Goal: Feedback & Contribution: Contribute content

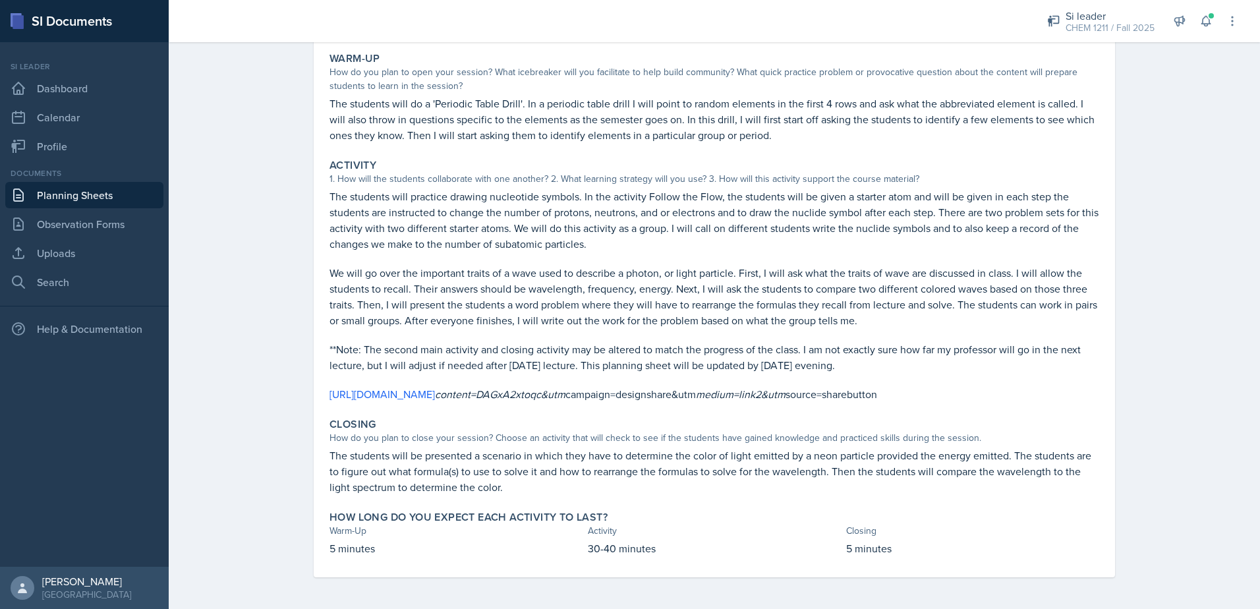
click at [520, 171] on div "Activity 1. How will the students collaborate with one another? 2. What learnin…" at bounding box center [714, 281] width 780 height 254
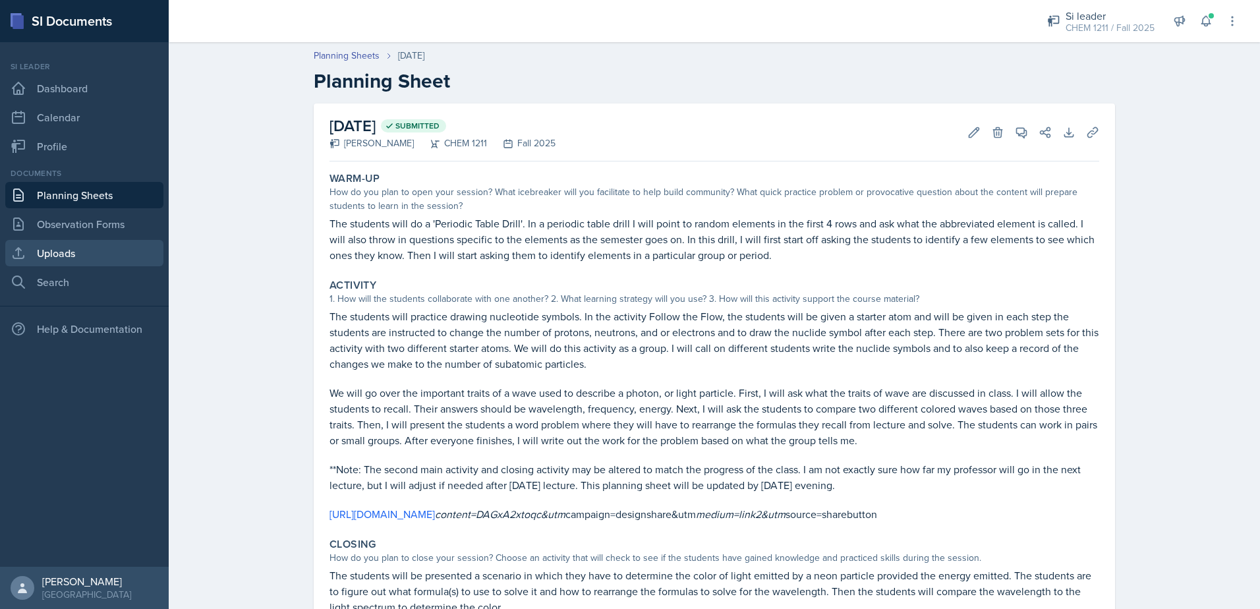
click at [101, 260] on link "Uploads" at bounding box center [84, 253] width 158 height 26
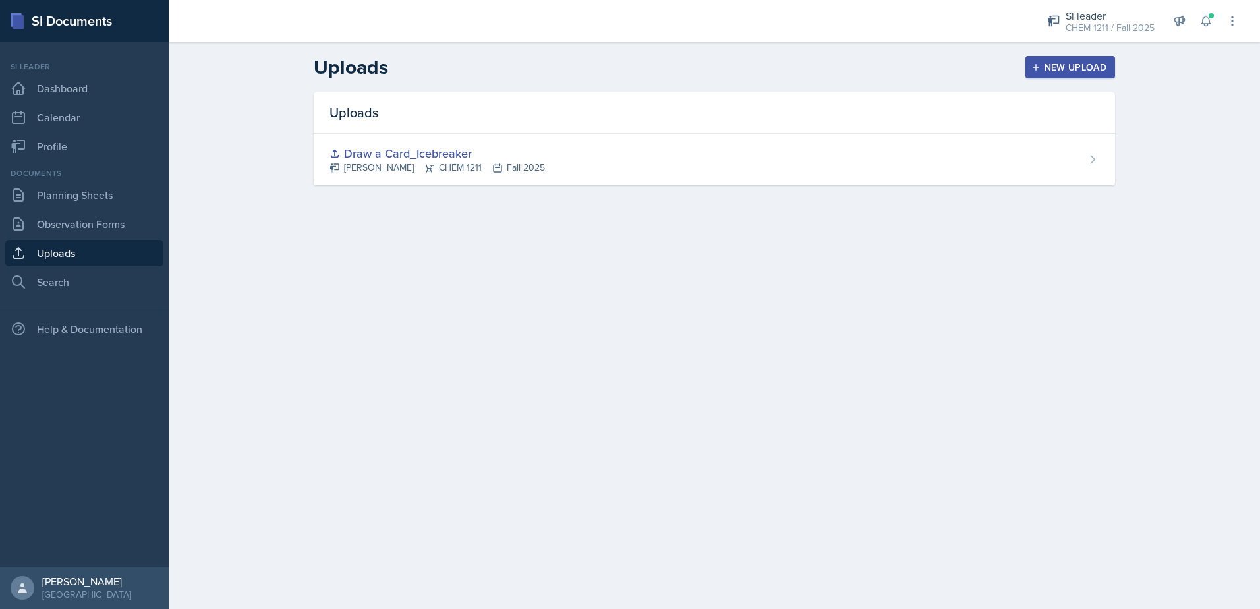
click at [1055, 67] on div "New Upload" at bounding box center [1070, 67] width 73 height 11
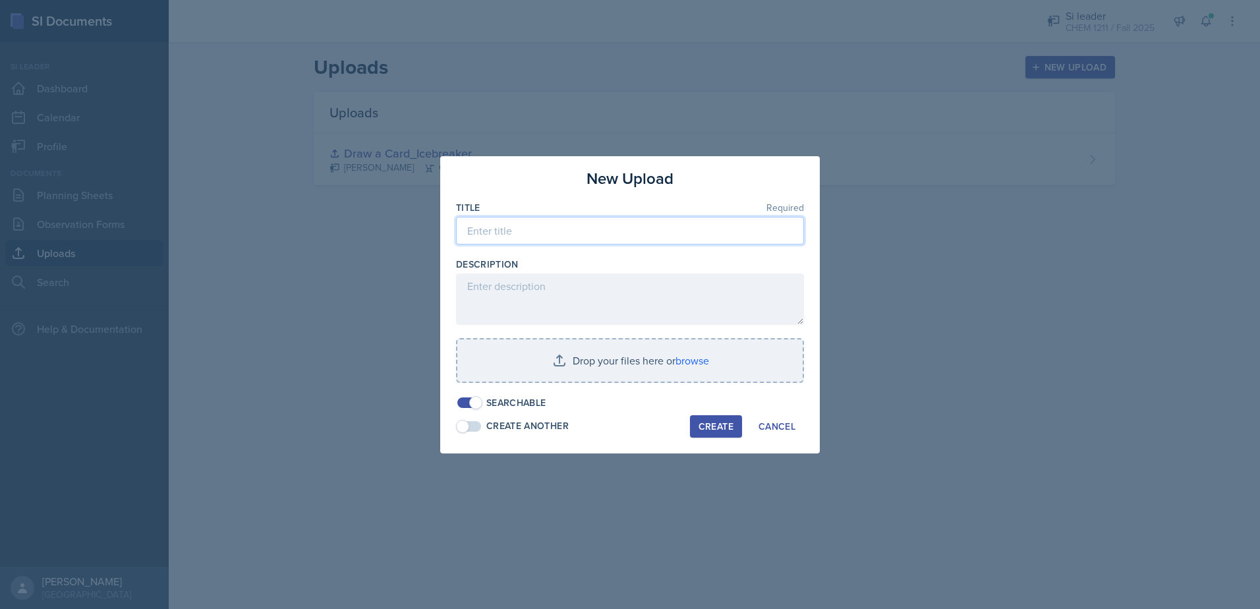
click at [567, 233] on input at bounding box center [630, 231] width 348 height 28
type input "Energy and Light Bingo"
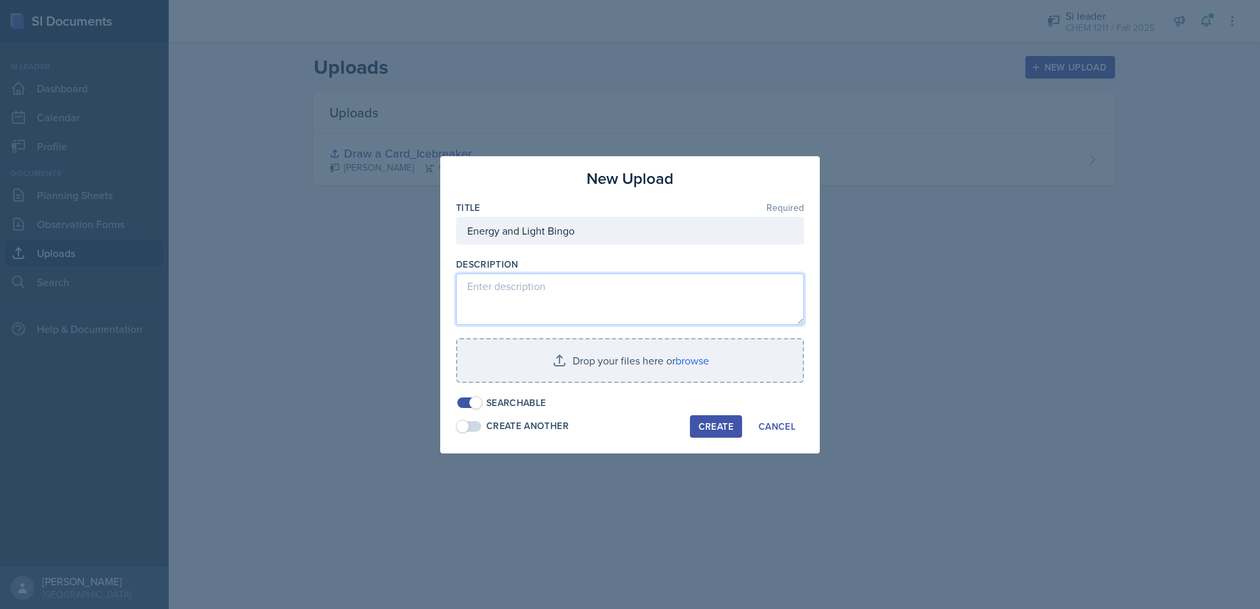
drag, startPoint x: 549, startPoint y: 301, endPoint x: 543, endPoint y: 296, distance: 8.4
click at [547, 300] on textarea at bounding box center [630, 298] width 348 height 51
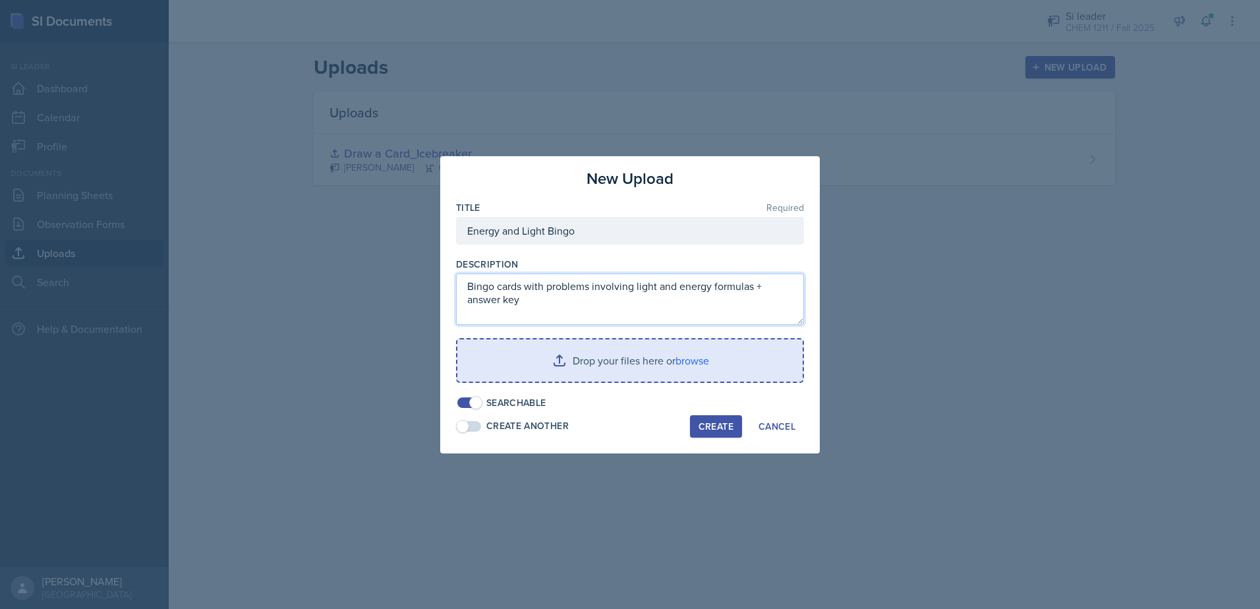
type textarea "Bingo cards with problems involving light and energy formulas + answer key"
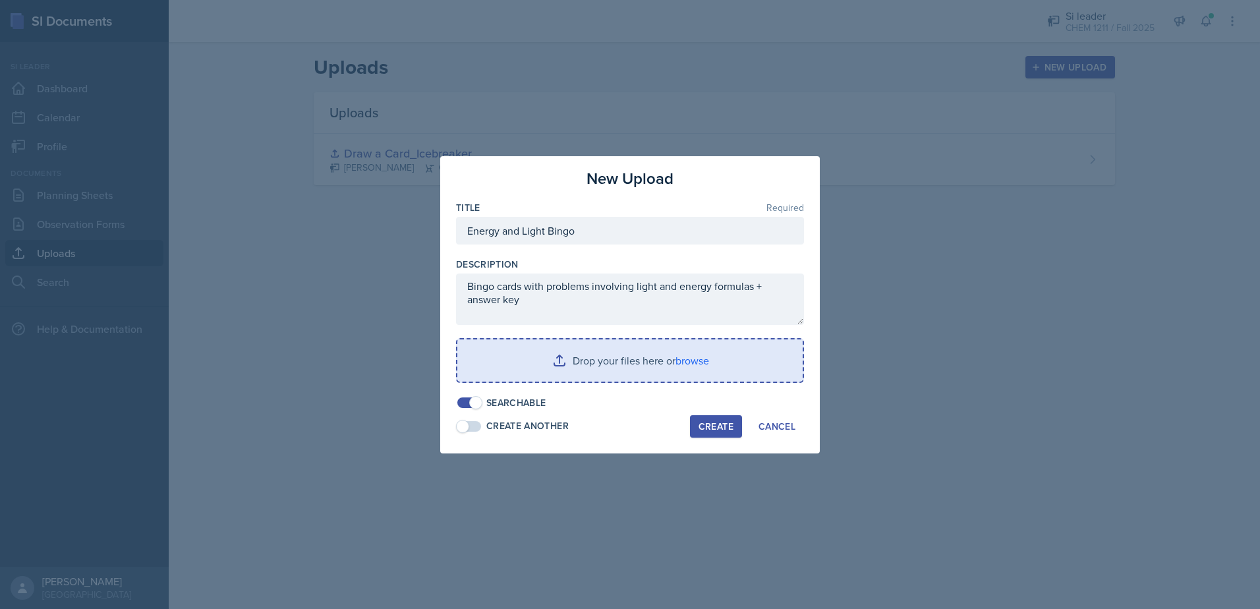
click at [674, 361] on input "file" at bounding box center [629, 360] width 345 height 42
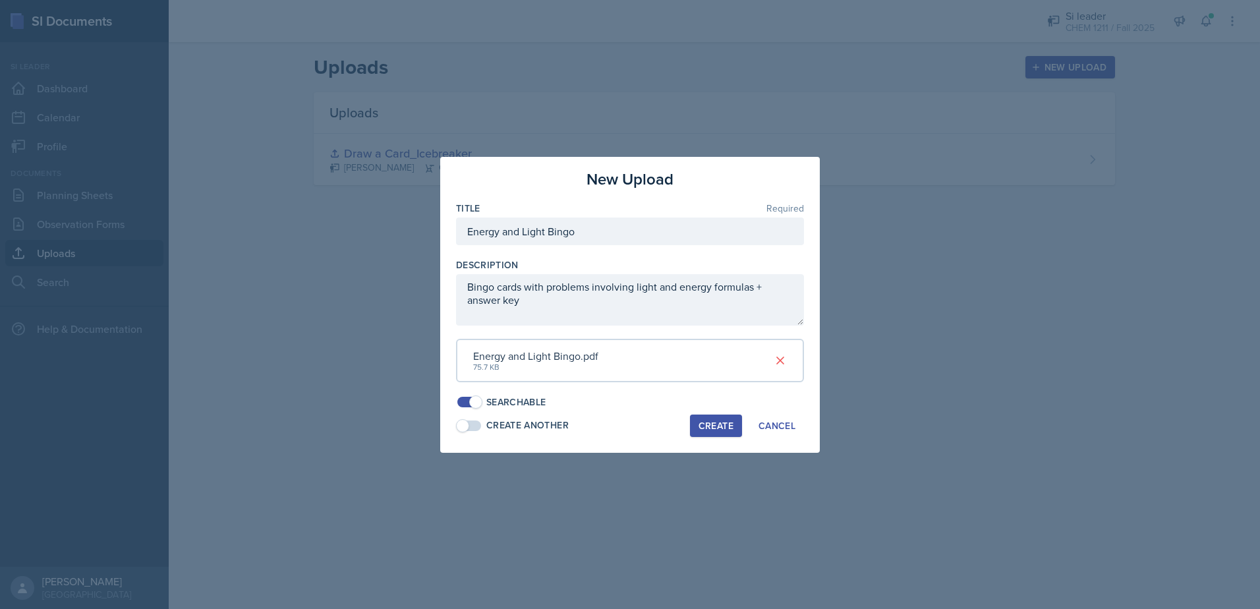
click at [702, 417] on button "Create" at bounding box center [716, 425] width 52 height 22
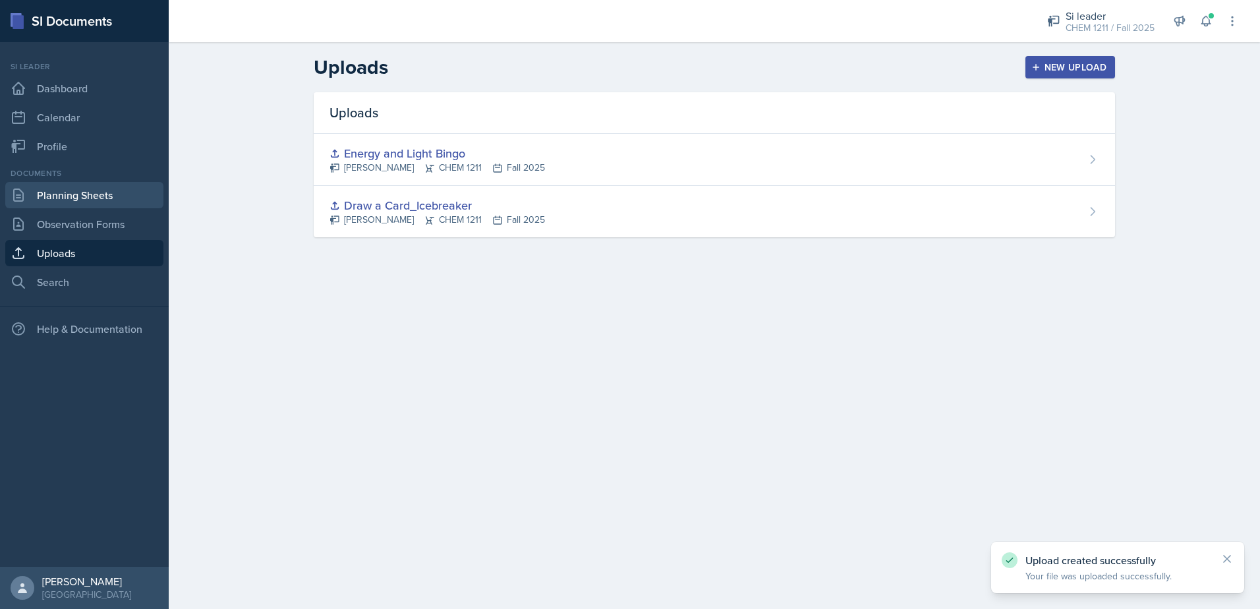
click at [73, 192] on link "Planning Sheets" at bounding box center [84, 195] width 158 height 26
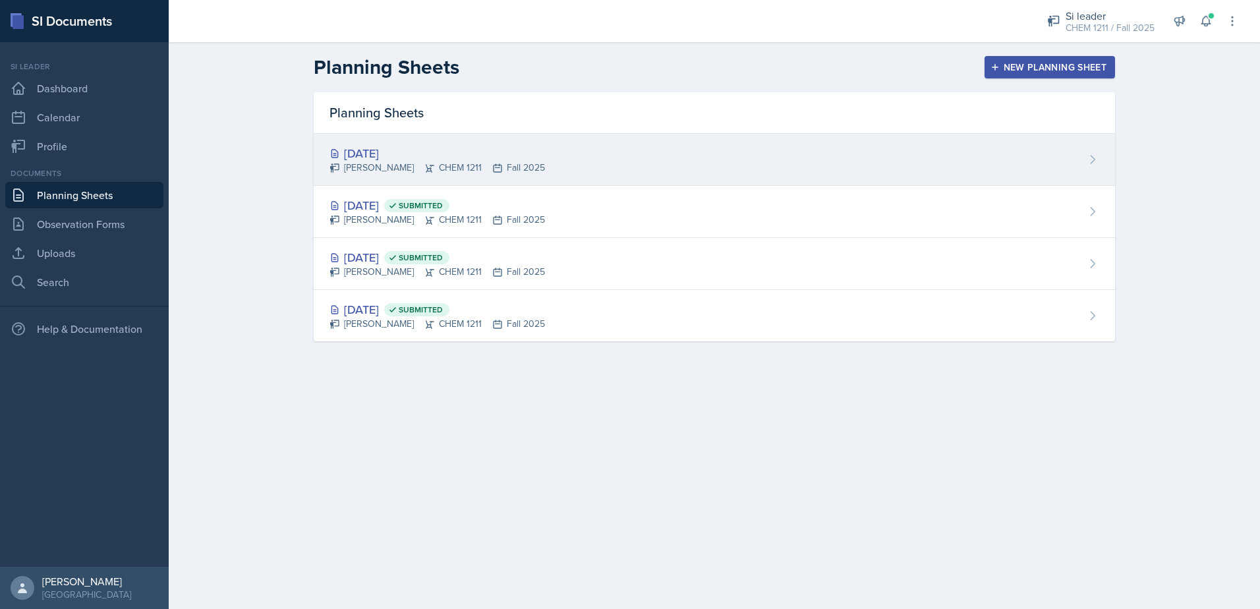
click at [441, 179] on div "[DATE] [PERSON_NAME] CHEM 1211 Fall 2025" at bounding box center [714, 160] width 801 height 52
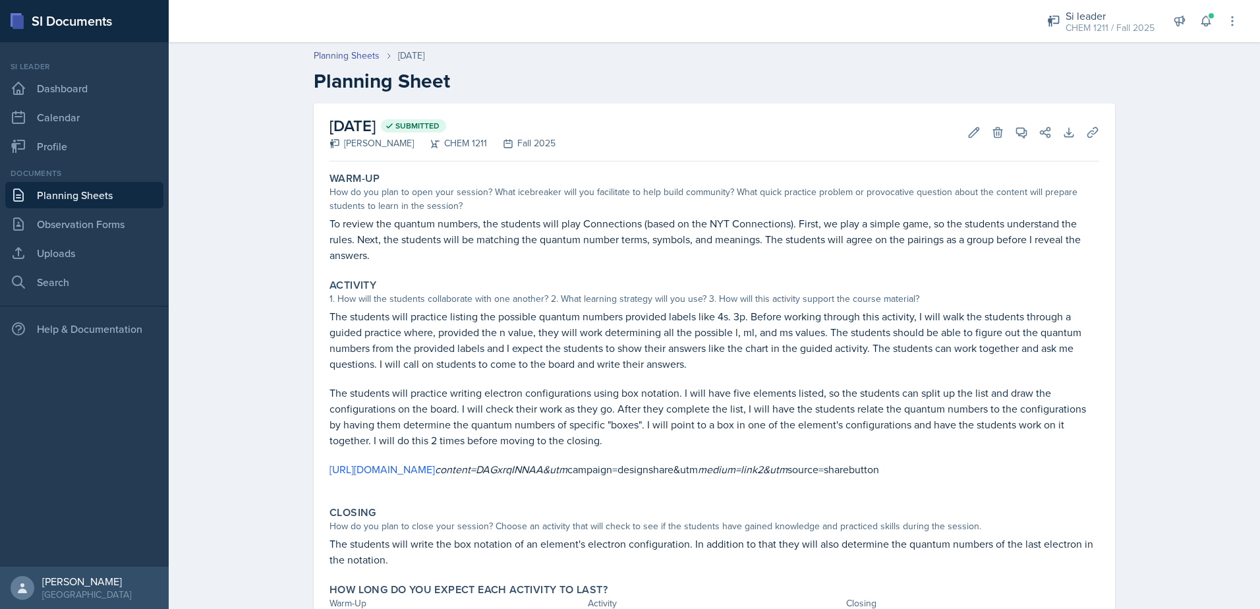
click at [138, 200] on link "Planning Sheets" at bounding box center [84, 195] width 158 height 26
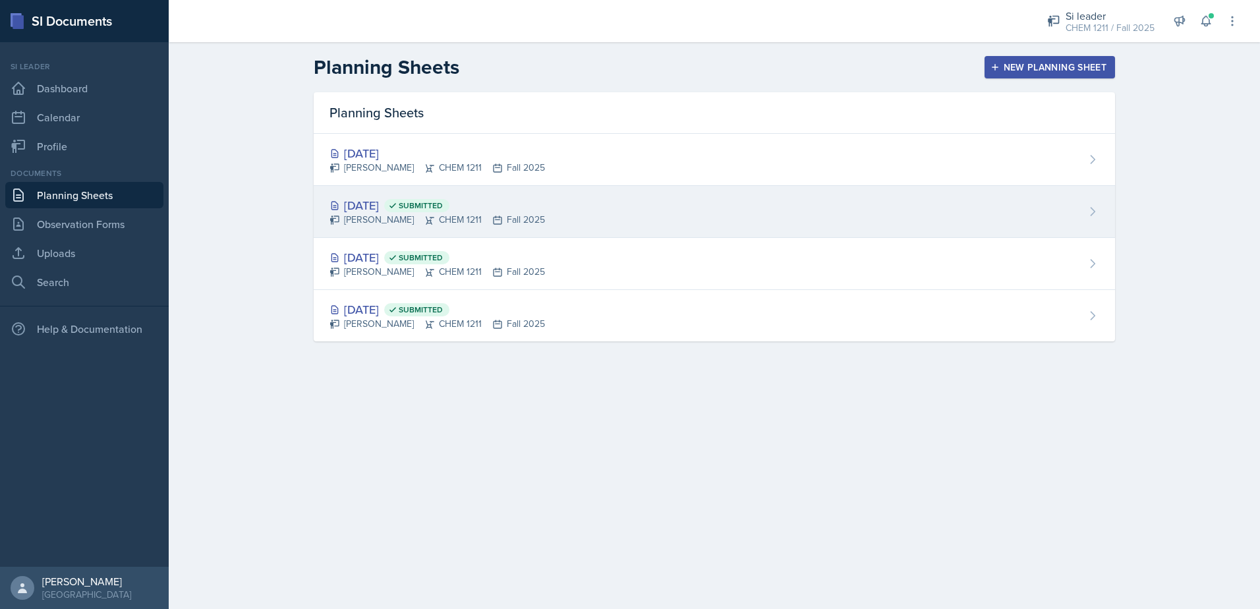
click at [449, 208] on span "Submitted" at bounding box center [416, 205] width 65 height 13
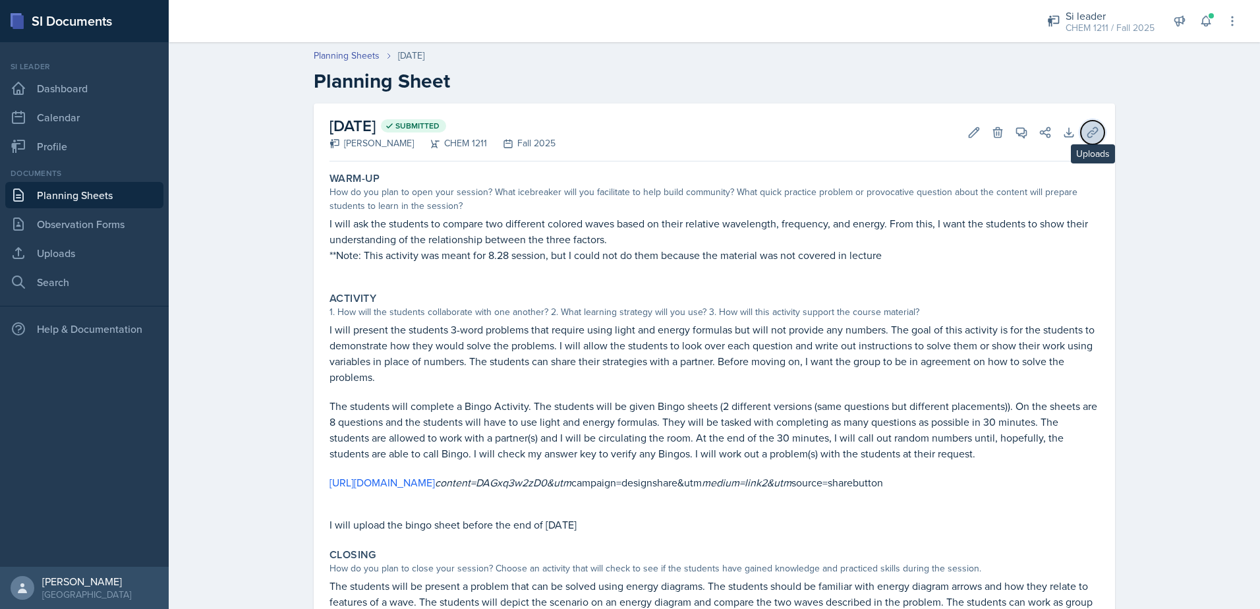
click at [1094, 129] on button "Uploads" at bounding box center [1092, 133] width 24 height 24
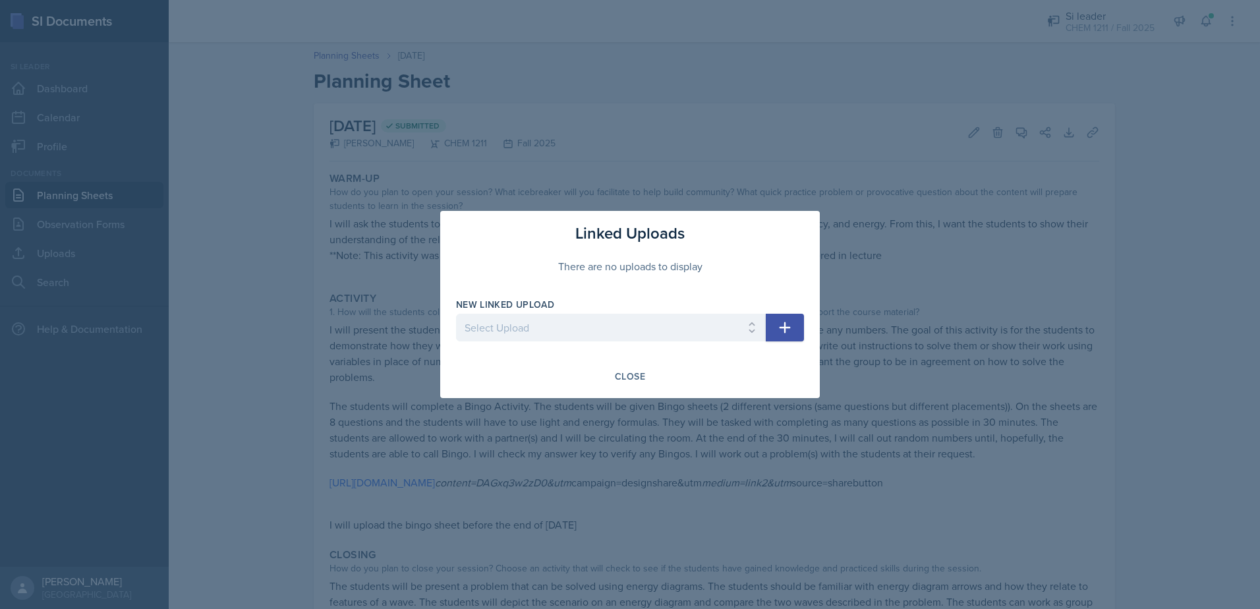
click at [775, 328] on button "button" at bounding box center [785, 328] width 38 height 28
click at [712, 323] on select "Select Upload Draw a Card_Icebreaker Energy and Light Bingo" at bounding box center [611, 328] width 310 height 28
select select "ba0a0a16-0b77-41f8-a031-107eae3ba9a0"
click at [456, 314] on select "Select Upload Draw a Card_Icebreaker Energy and Light Bingo" at bounding box center [611, 328] width 310 height 28
click at [770, 326] on button "button" at bounding box center [785, 328] width 38 height 28
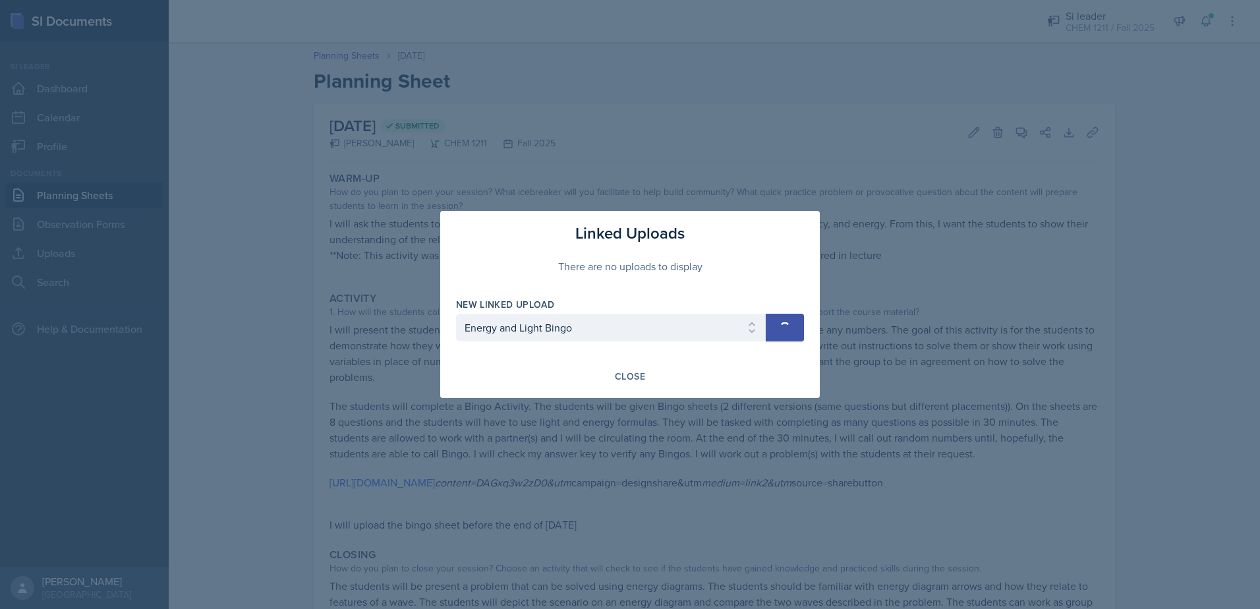
select select
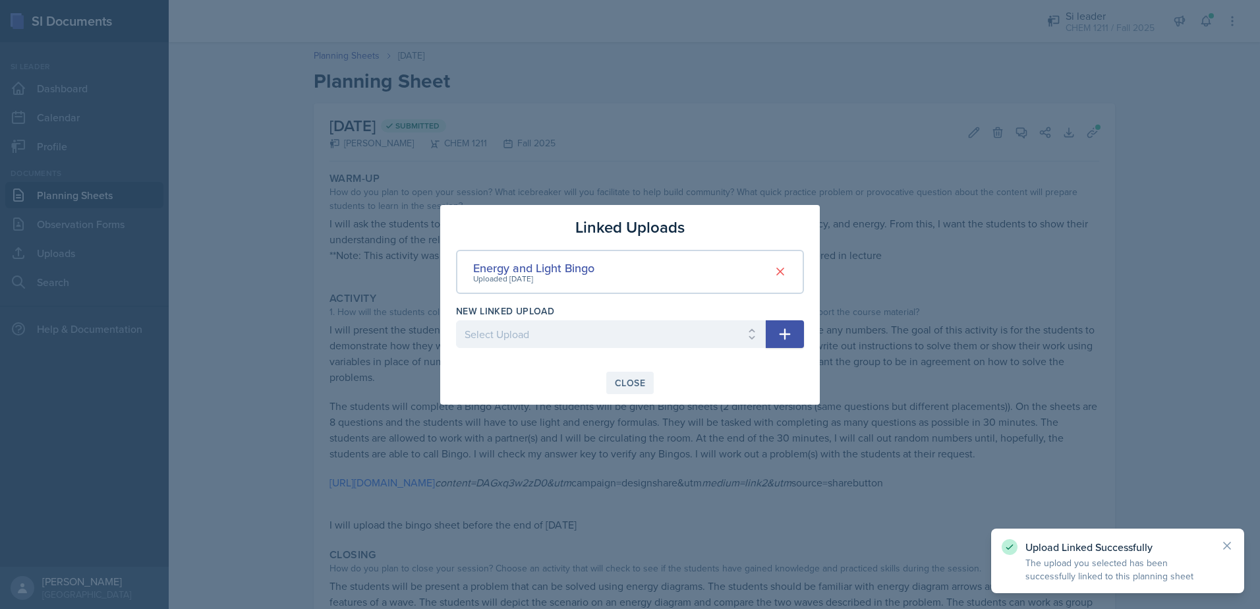
click at [633, 390] on button "Close" at bounding box center [629, 383] width 47 height 22
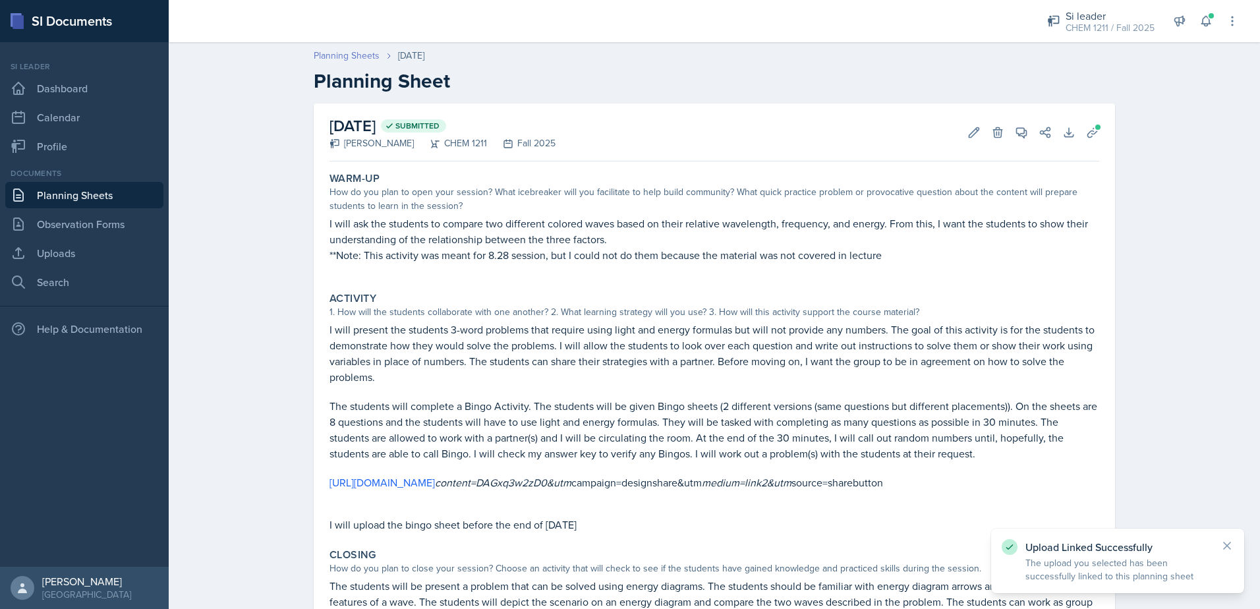
click at [356, 62] on link "Planning Sheets" at bounding box center [347, 56] width 66 height 14
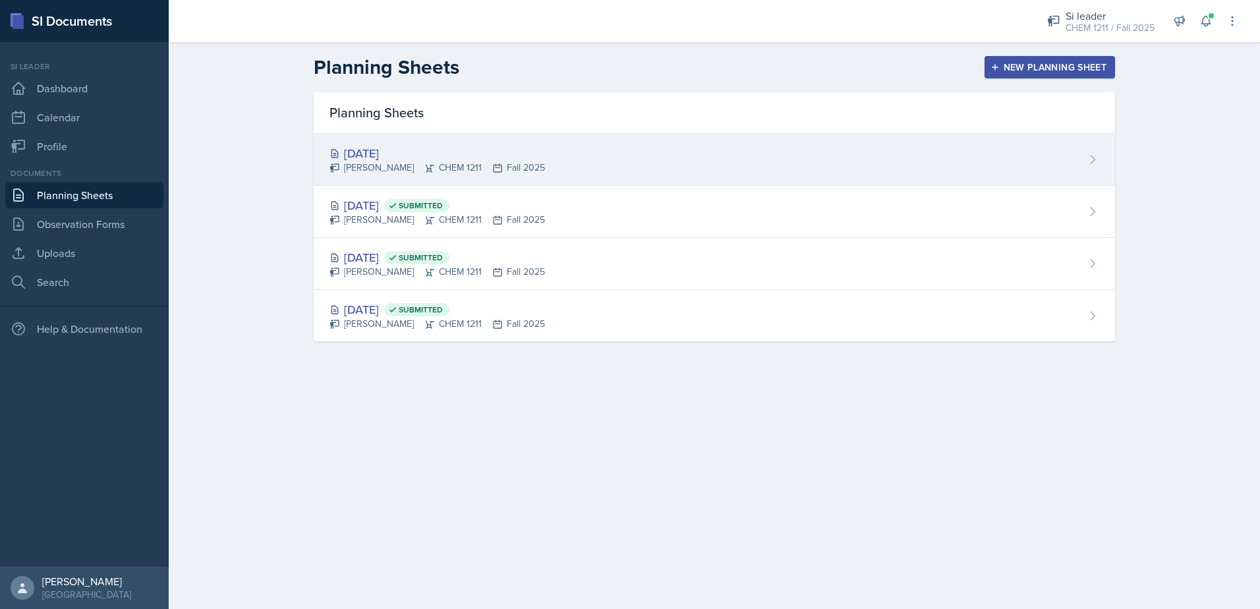
click at [455, 176] on div "[DATE] [PERSON_NAME] CHEM 1211 Fall 2025" at bounding box center [714, 160] width 801 height 52
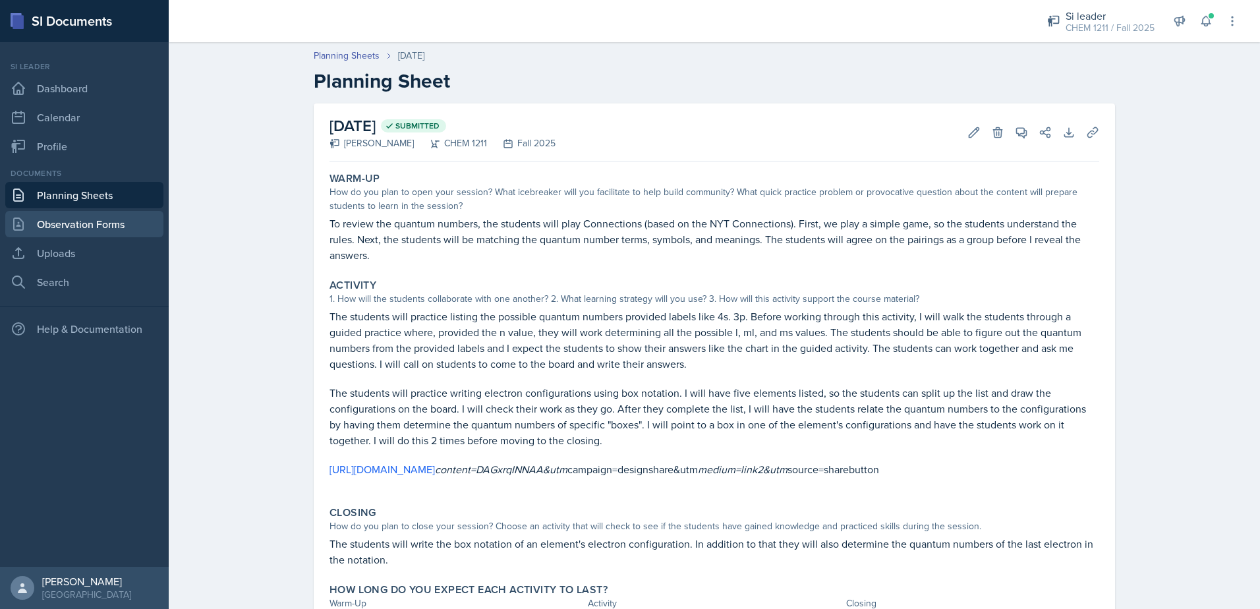
click at [125, 217] on link "Observation Forms" at bounding box center [84, 224] width 158 height 26
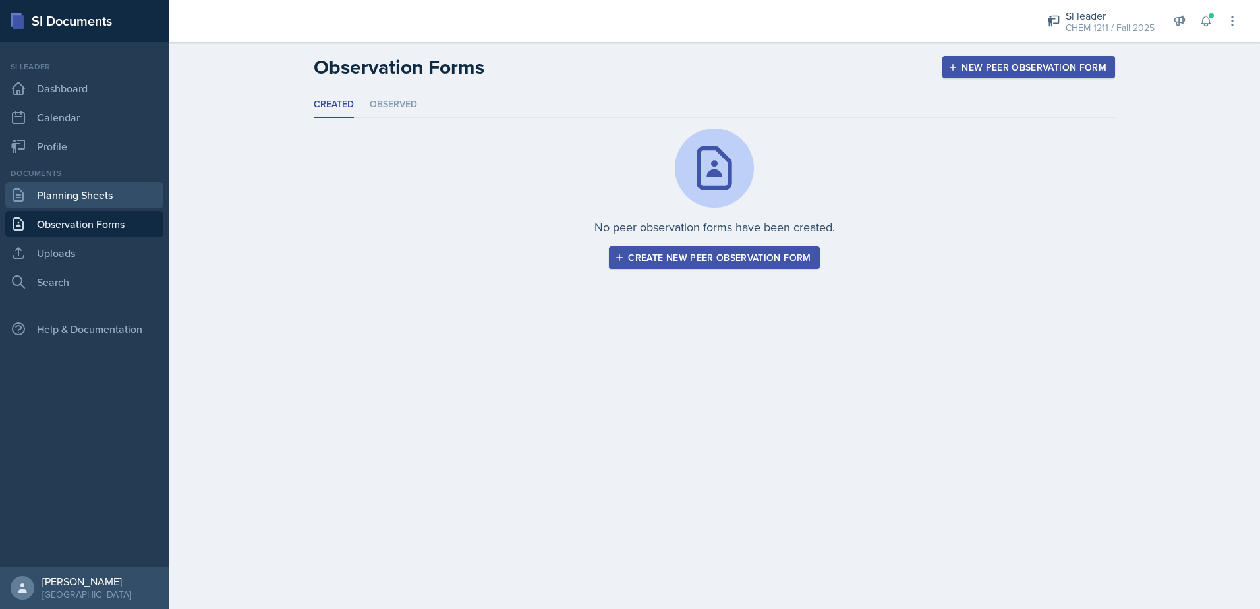
click at [125, 200] on link "Planning Sheets" at bounding box center [84, 195] width 158 height 26
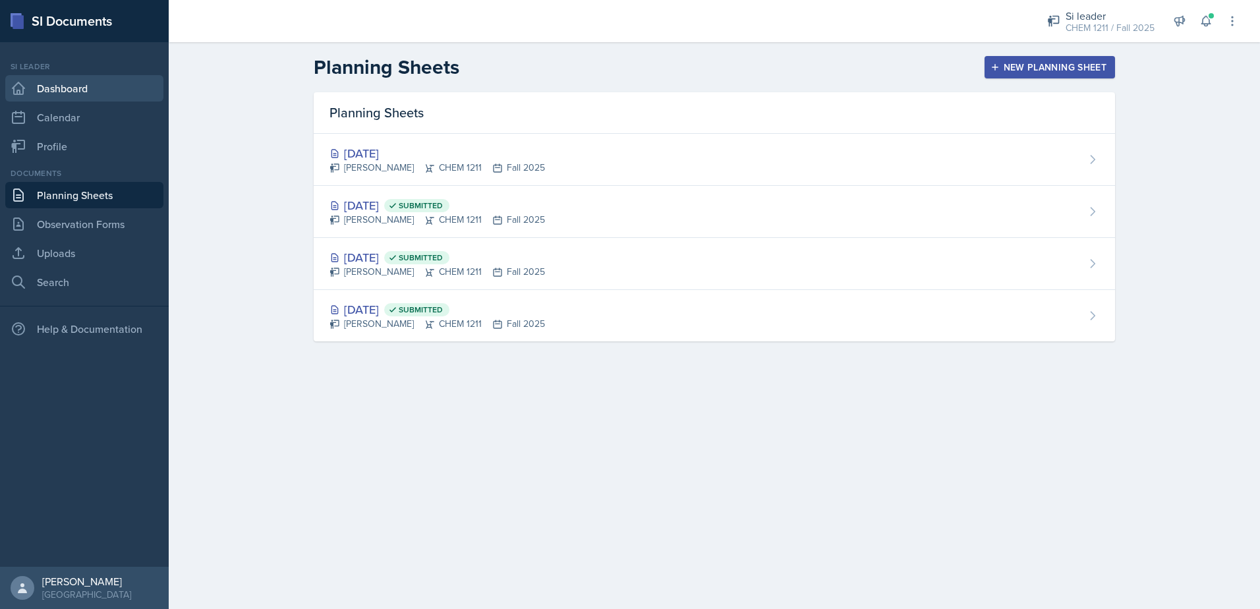
click at [107, 97] on link "Dashboard" at bounding box center [84, 88] width 158 height 26
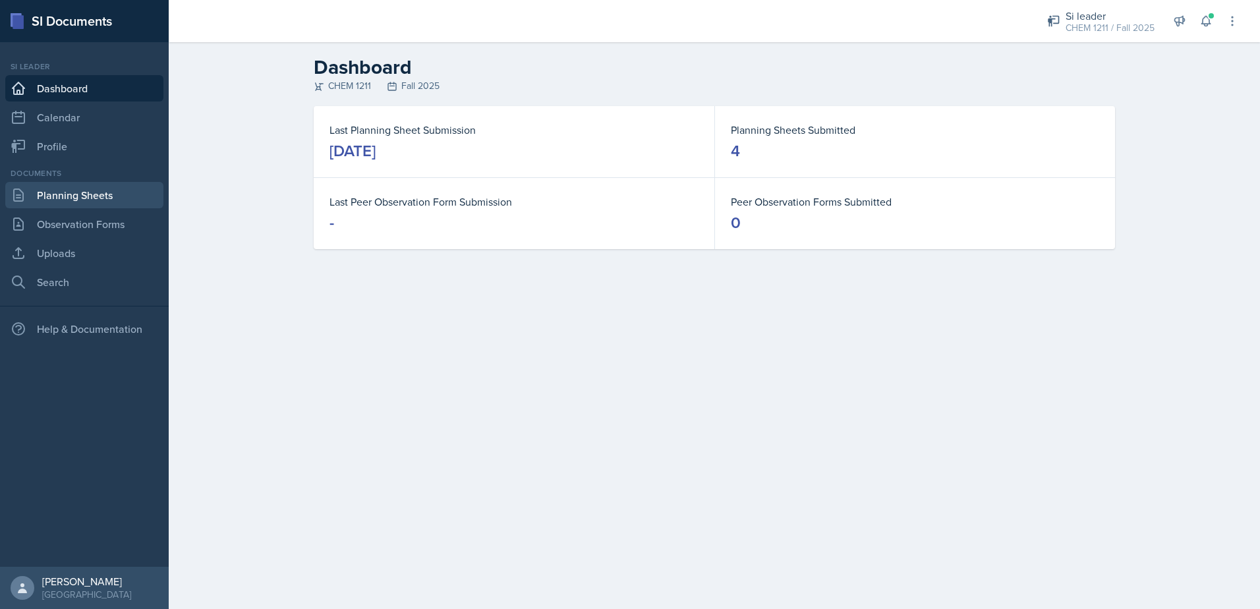
click at [138, 205] on link "Planning Sheets" at bounding box center [84, 195] width 158 height 26
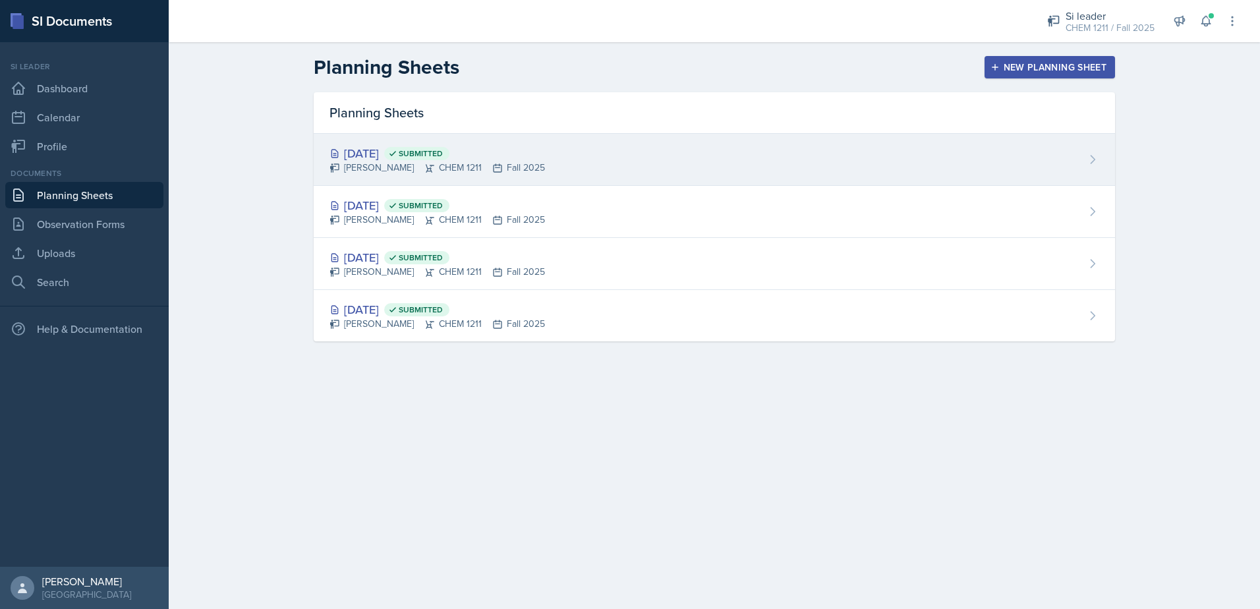
click at [443, 148] on span "Submitted" at bounding box center [421, 153] width 44 height 11
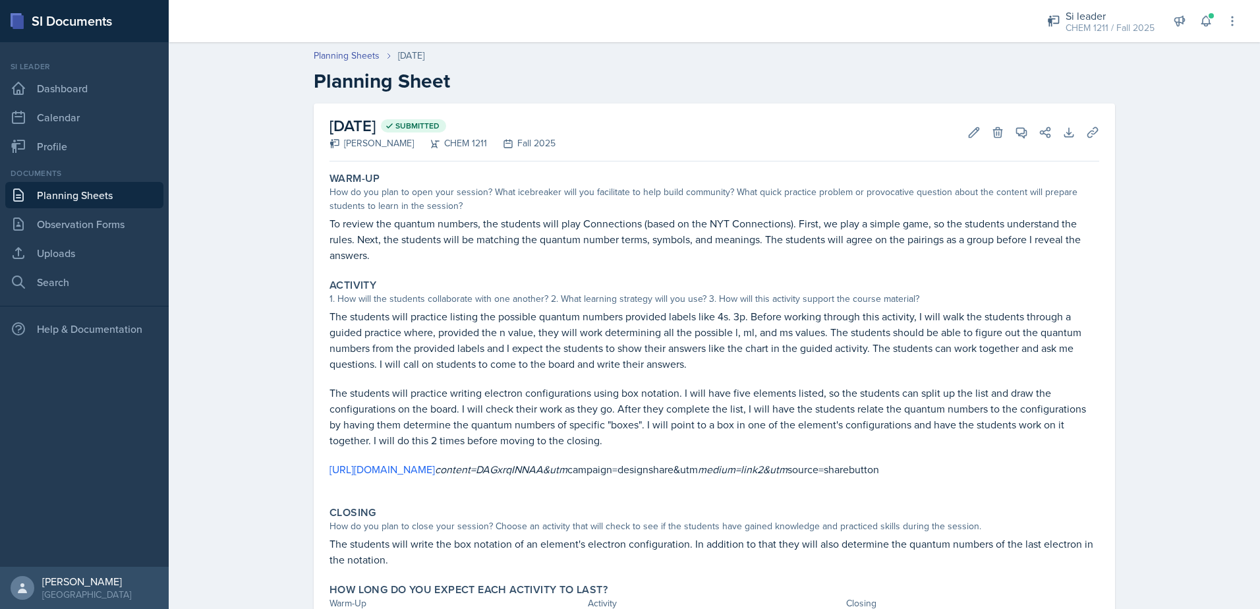
click at [356, 65] on div "Planning Sheets Sep 4th, 2025 Planning Sheet" at bounding box center [714, 71] width 843 height 44
click at [356, 57] on link "Planning Sheets" at bounding box center [347, 56] width 66 height 14
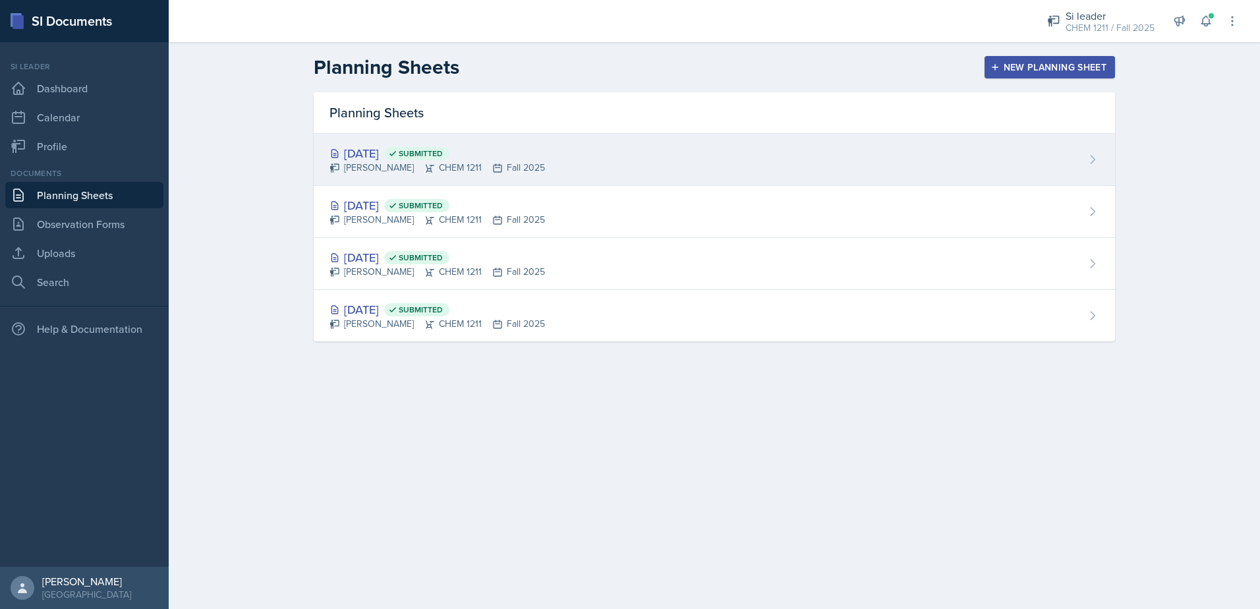
click at [673, 157] on div "Sep 4th, 2025 Submitted Mia Burford CHEM 1211 Fall 2025" at bounding box center [714, 160] width 801 height 52
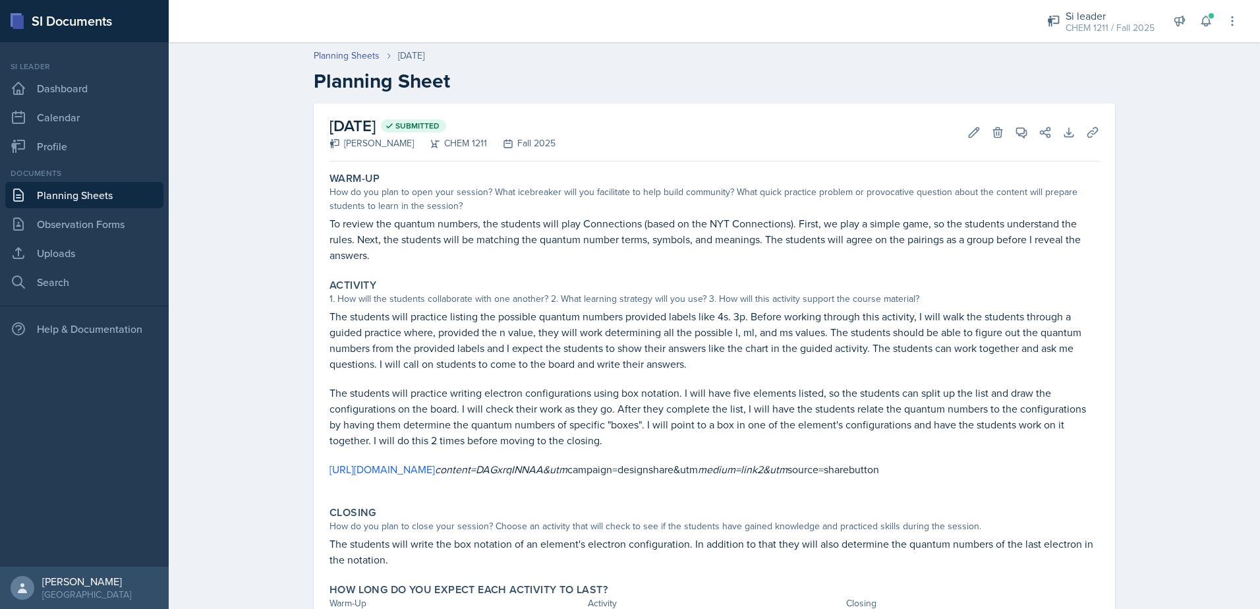
scroll to position [66, 0]
